Goal: Information Seeking & Learning: Learn about a topic

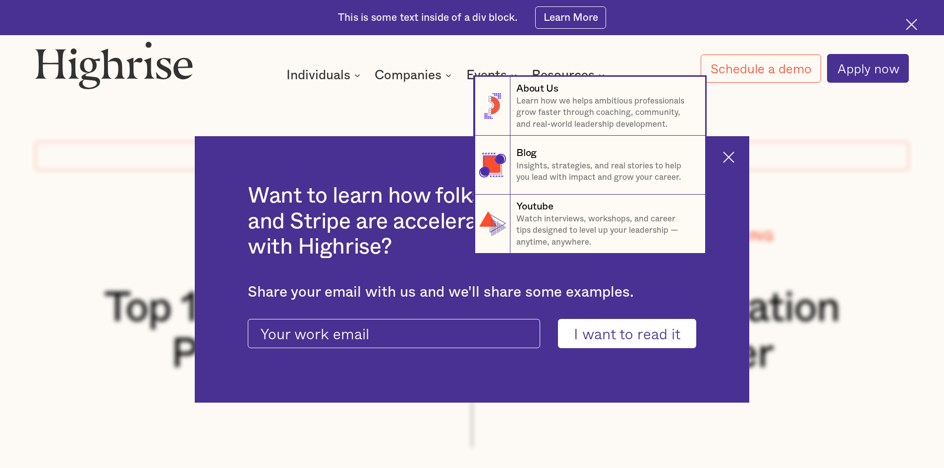
click at [733, 154] on nav "8 About Us Learn how we helps ambitious professionals grow faster through coach…" at bounding box center [472, 165] width 944 height 177
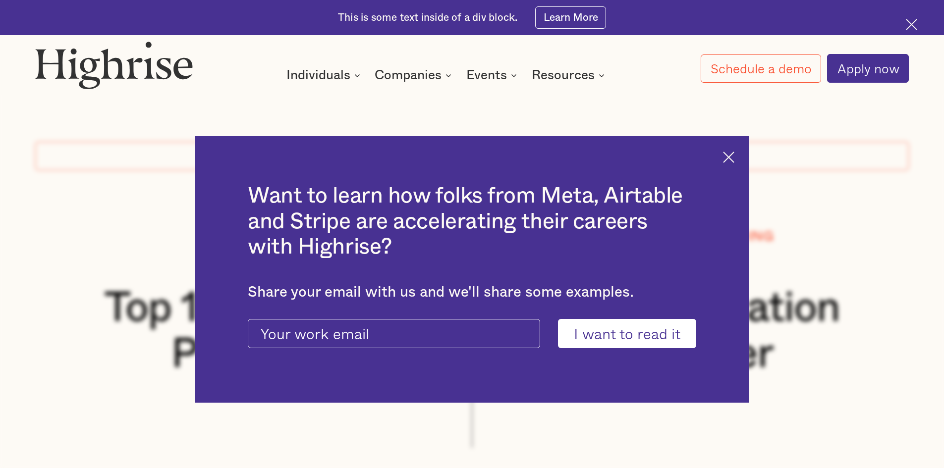
click at [619, 61] on div "How It Works Individuals Programs 1 Highrise Leader A 6-month program to grow l…" at bounding box center [472, 62] width 944 height 42
click at [734, 159] on img at bounding box center [728, 157] width 11 height 11
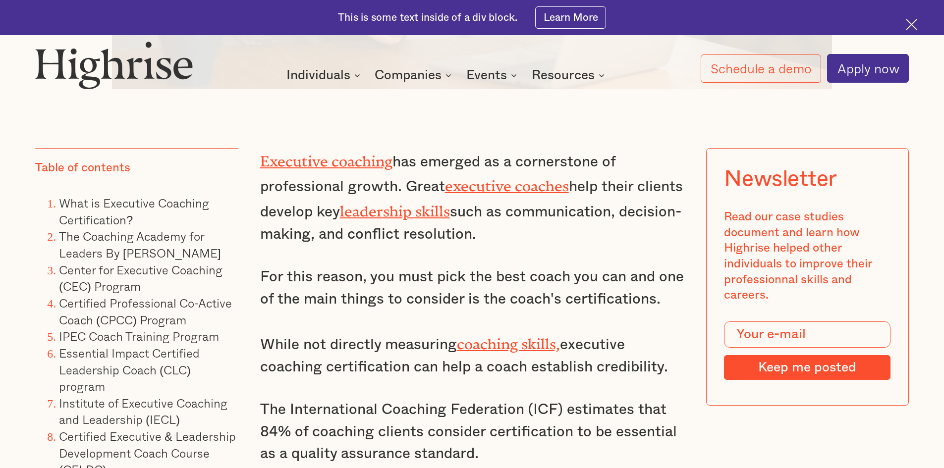
scroll to position [842, 0]
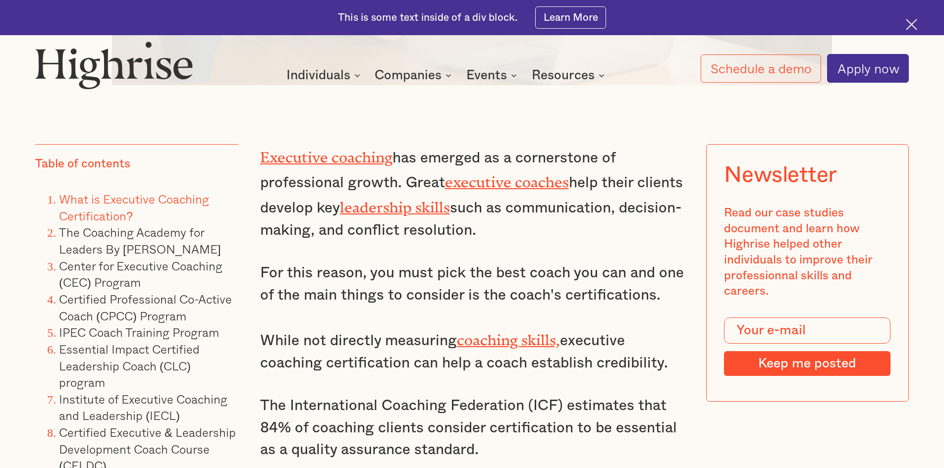
click at [124, 221] on link "What is Executive Coaching Certification?" at bounding box center [134, 207] width 150 height 35
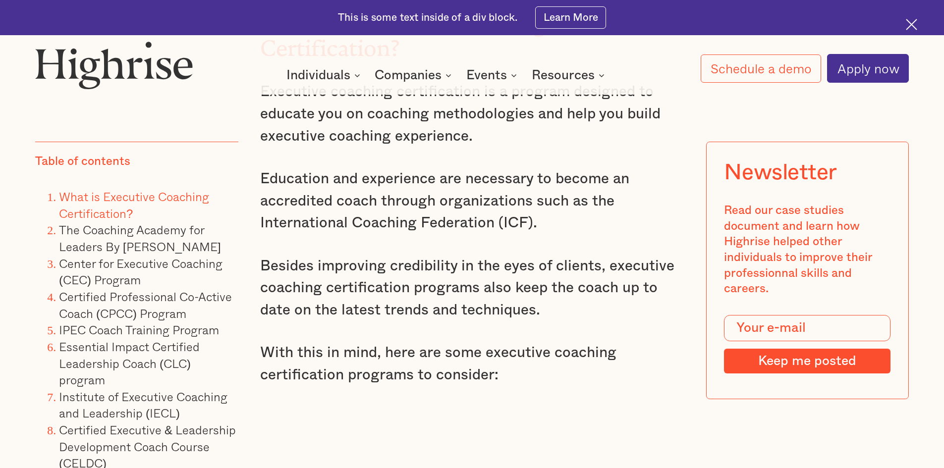
scroll to position [1508, 0]
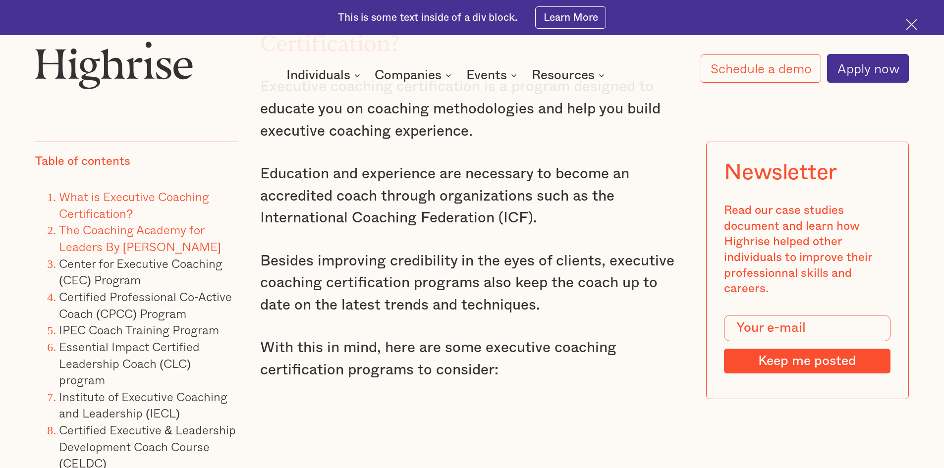
click at [123, 233] on link "The Coaching Academy for Leaders By [PERSON_NAME]" at bounding box center [140, 237] width 162 height 35
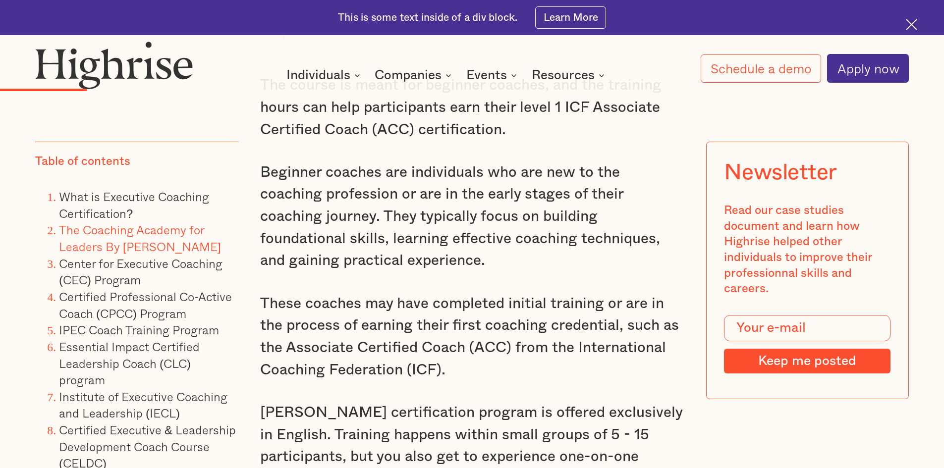
scroll to position [3291, 0]
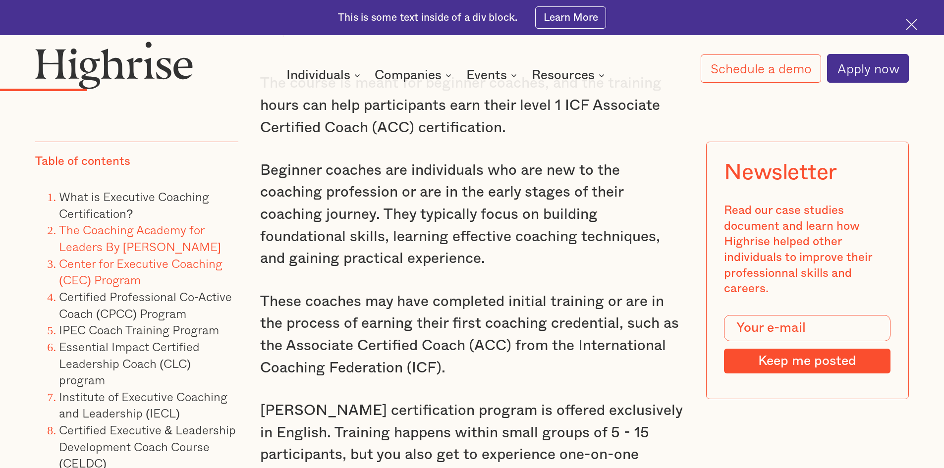
click at [128, 267] on link "Center for Executive Coaching (CEC) Program" at bounding box center [141, 271] width 164 height 35
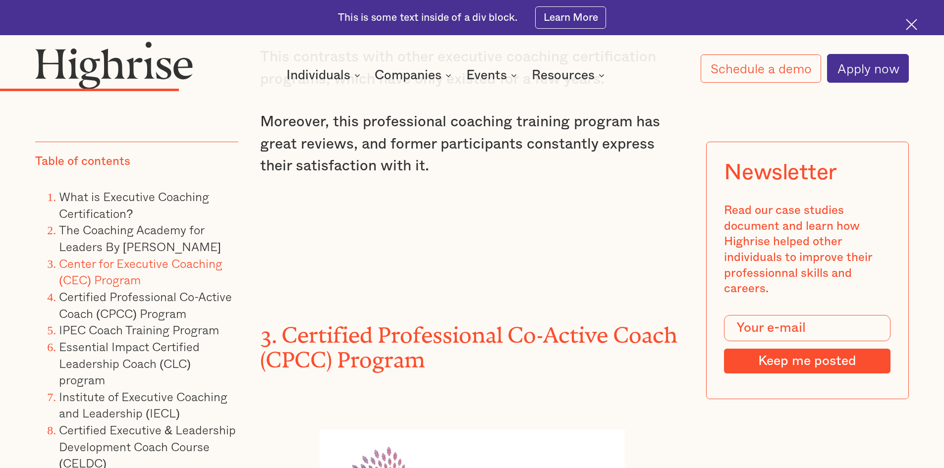
scroll to position [5180, 0]
click at [131, 314] on link "Certified Professional Co-Active Coach (CPCC) Program" at bounding box center [145, 304] width 173 height 35
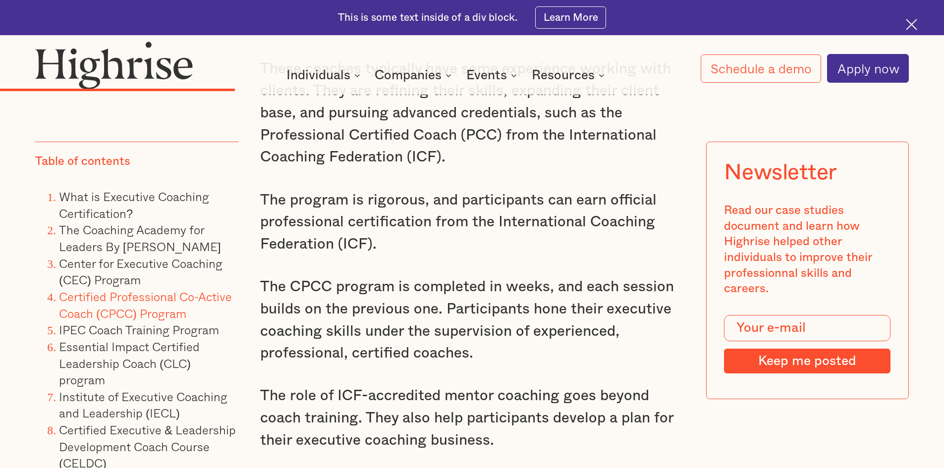
scroll to position [6251, 0]
click at [165, 331] on link "IPEC Coach Training Program" at bounding box center [139, 330] width 160 height 18
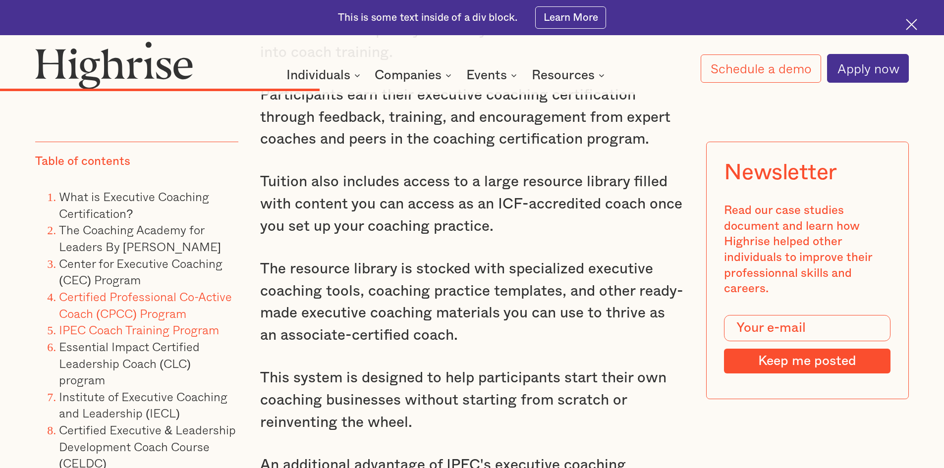
scroll to position [7950, 0]
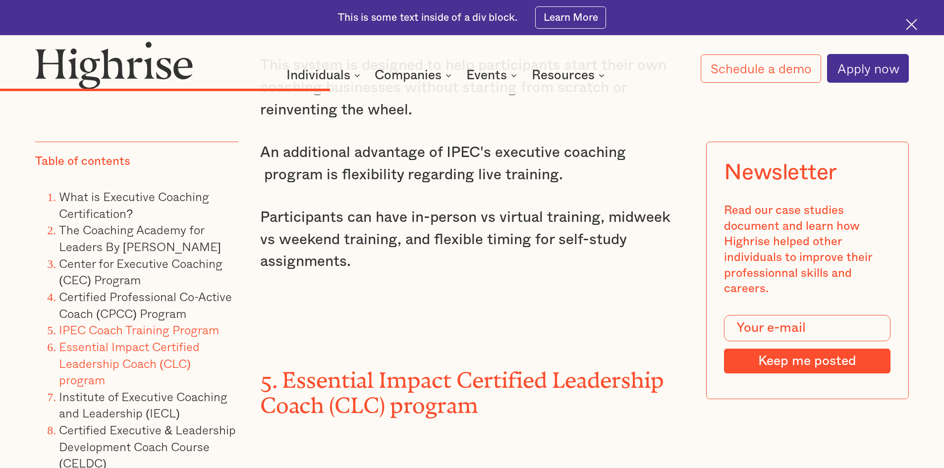
scroll to position [8297, 0]
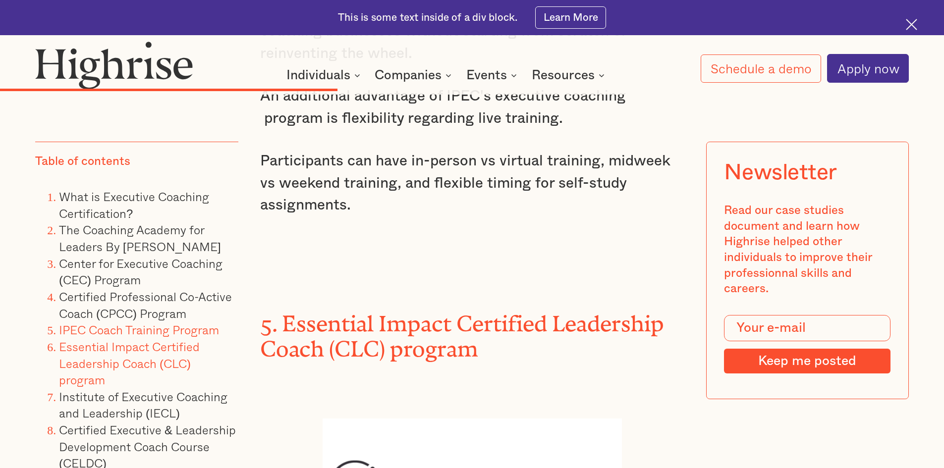
click at [178, 356] on link "Essential Impact Certified Leadership Coach (CLC) program" at bounding box center [129, 363] width 141 height 52
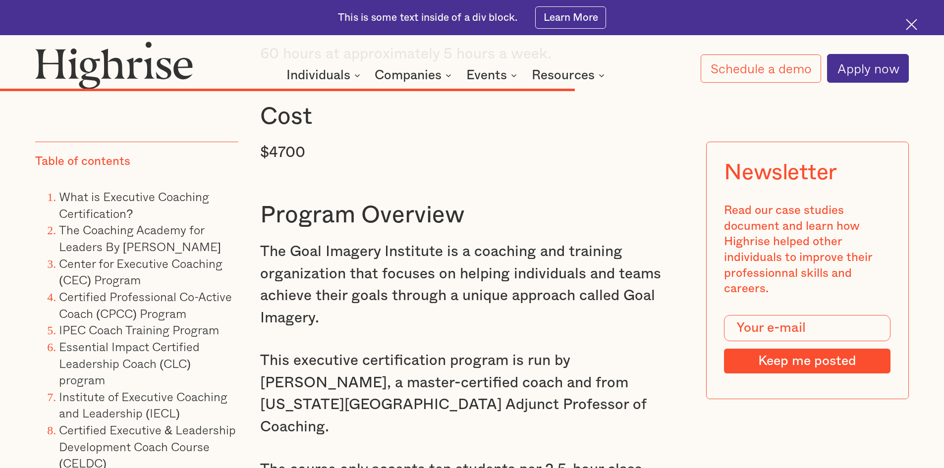
scroll to position [13058, 0]
